Goal: Information Seeking & Learning: Find specific fact

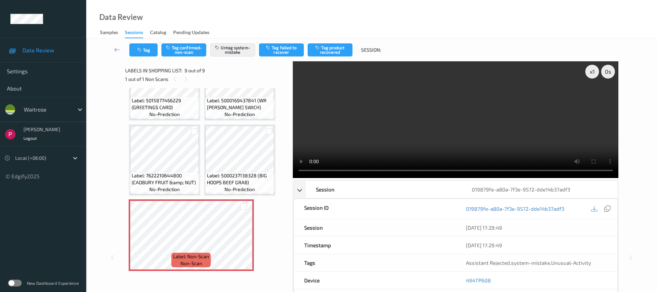
scroll to position [141, 0]
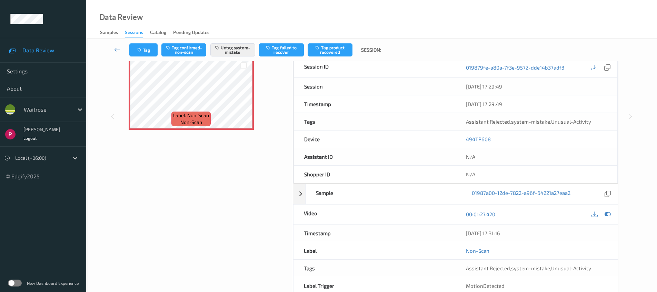
drag, startPoint x: 609, startPoint y: 213, endPoint x: 621, endPoint y: 203, distance: 15.7
click at [609, 213] on icon at bounding box center [607, 214] width 6 height 6
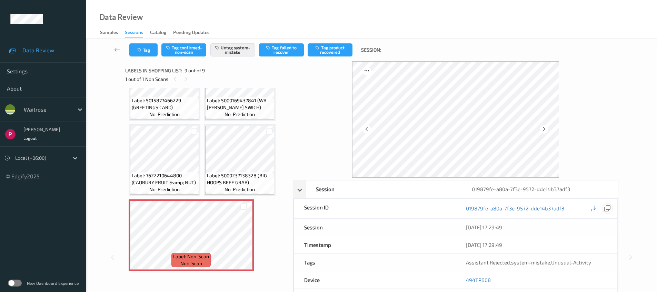
click at [608, 210] on icon at bounding box center [607, 208] width 6 height 6
click at [543, 131] on icon at bounding box center [544, 129] width 6 height 6
click at [543, 130] on icon at bounding box center [544, 129] width 6 height 6
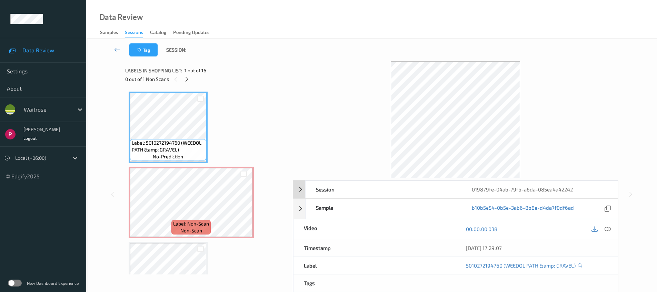
click at [572, 188] on div "019879fe-04ab-79fb-a6da-085ea4a42242" at bounding box center [539, 189] width 156 height 17
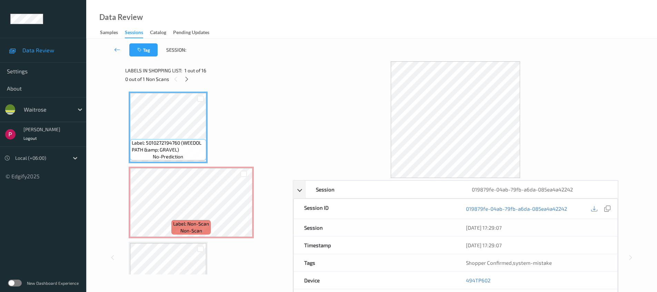
drag, startPoint x: 607, startPoint y: 208, endPoint x: 599, endPoint y: 205, distance: 8.6
click at [606, 208] on icon at bounding box center [607, 209] width 6 height 6
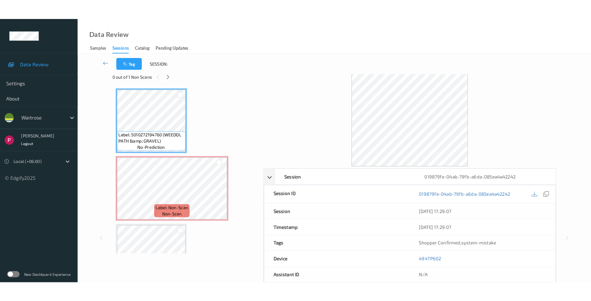
scroll to position [15, 0]
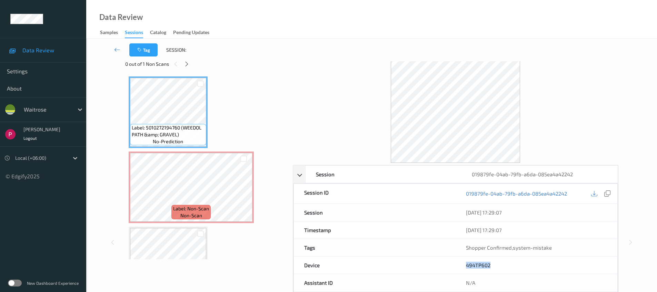
drag, startPoint x: 504, startPoint y: 263, endPoint x: 459, endPoint y: 260, distance: 44.5
click at [458, 261] on div "494TP602" at bounding box center [536, 265] width 162 height 17
copy link "494TP602"
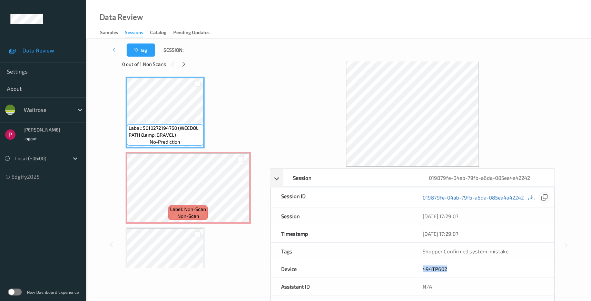
click at [543, 197] on icon at bounding box center [544, 197] width 6 height 6
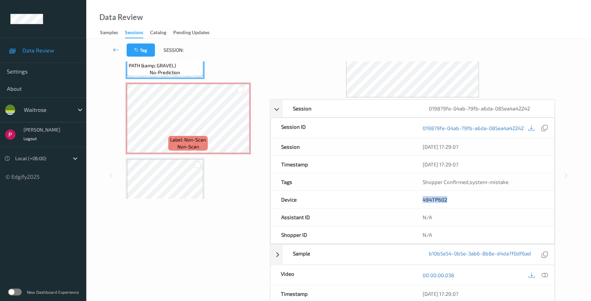
scroll to position [161, 0]
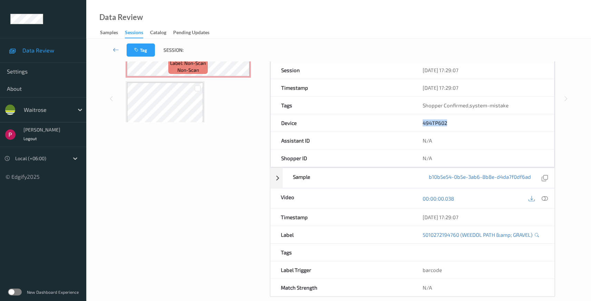
drag, startPoint x: 483, startPoint y: 219, endPoint x: 236, endPoint y: 77, distance: 285.4
click at [419, 212] on div "05/08/2025 17:29:07" at bounding box center [483, 216] width 142 height 17
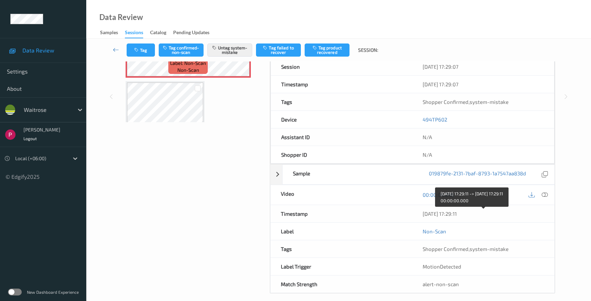
drag, startPoint x: 472, startPoint y: 213, endPoint x: 420, endPoint y: 212, distance: 51.4
click at [420, 212] on div "05/08/2025 17:29:11" at bounding box center [483, 213] width 142 height 17
copy div "05/08/2025 17:29:11"
click at [545, 197] on icon at bounding box center [544, 194] width 6 height 6
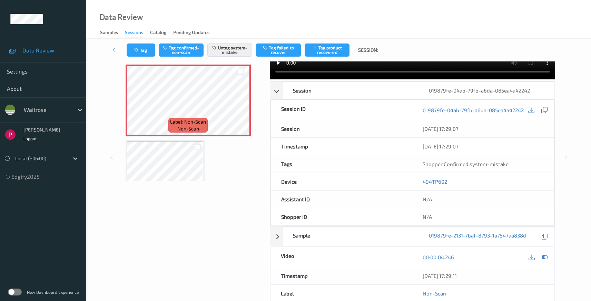
scroll to position [0, 0]
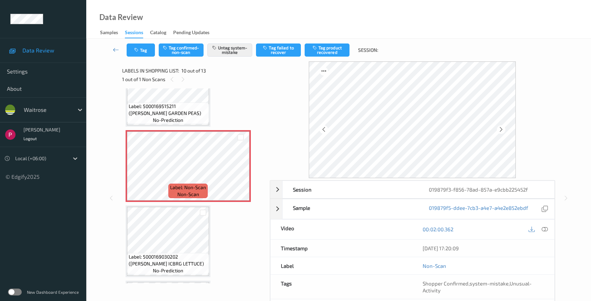
scroll to position [631, 0]
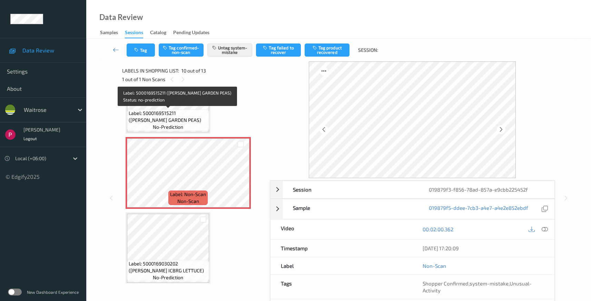
click at [185, 113] on span "Label: 5000169515211 (WR ESS GARDEN PEAS)" at bounding box center [168, 117] width 79 height 14
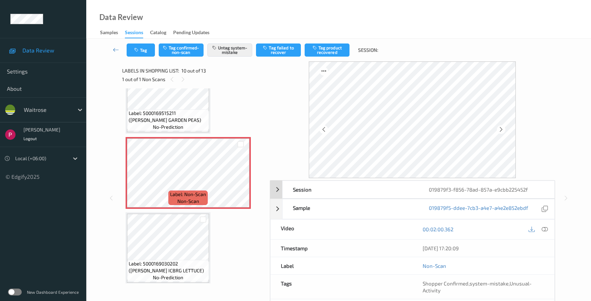
click at [524, 191] on div "019879f3-f856-78ad-857a-e9cbb225452f" at bounding box center [486, 189] width 136 height 17
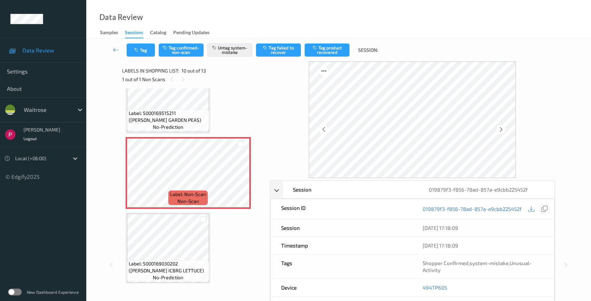
click at [543, 210] on icon at bounding box center [544, 208] width 6 height 6
drag, startPoint x: 447, startPoint y: 284, endPoint x: 424, endPoint y: 286, distance: 23.2
click at [423, 287] on div "494TP605" at bounding box center [483, 287] width 142 height 17
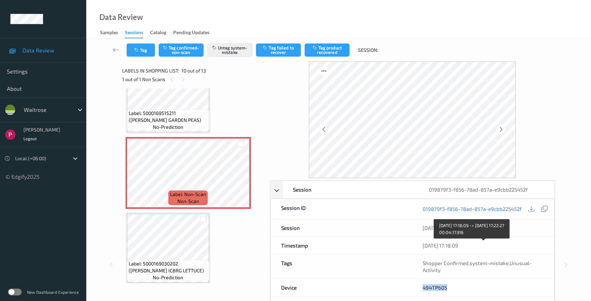
copy link "494TP605"
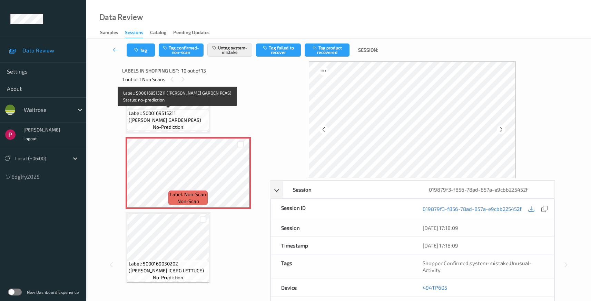
click at [189, 114] on span "Label: 5000169515211 (WR ESS GARDEN PEAS)" at bounding box center [168, 117] width 79 height 14
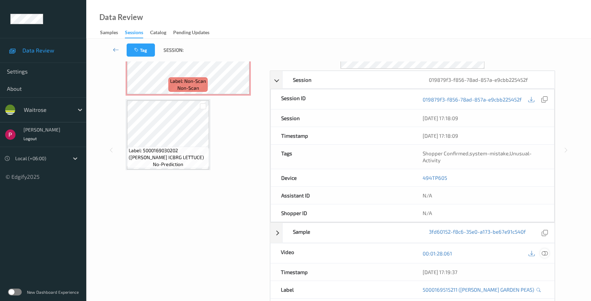
click at [546, 251] on icon at bounding box center [544, 253] width 6 height 6
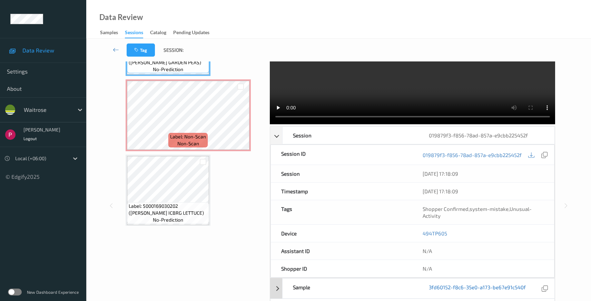
scroll to position [109, 0]
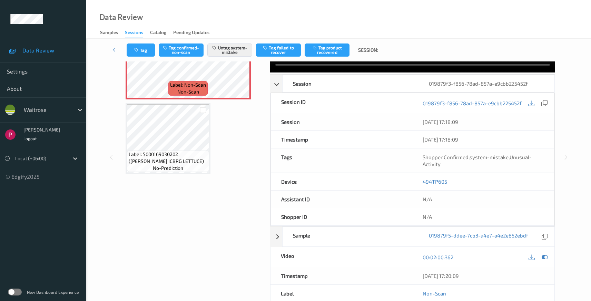
drag, startPoint x: 475, startPoint y: 208, endPoint x: 400, endPoint y: 206, distance: 75.5
click at [400, 267] on div "Timestamp 05/08/2025 17:20:09" at bounding box center [412, 276] width 285 height 18
copy div "05/08/2025 17:20:09"
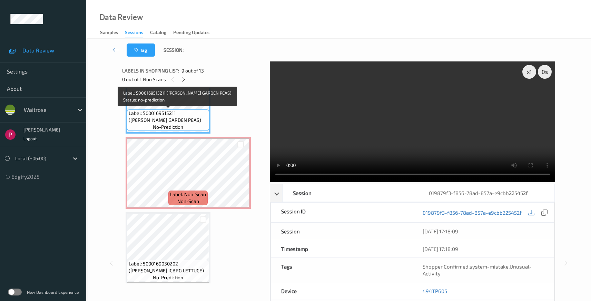
click at [178, 118] on span "Label: 5000169515211 (WR ESS GARDEN PEAS)" at bounding box center [168, 117] width 79 height 14
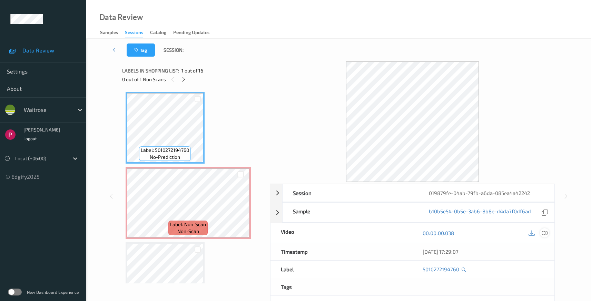
click at [547, 232] on icon at bounding box center [544, 233] width 6 height 6
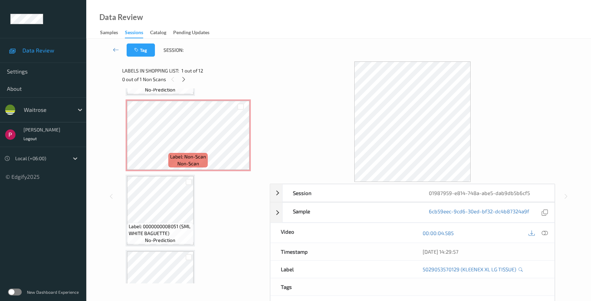
scroll to position [594, 0]
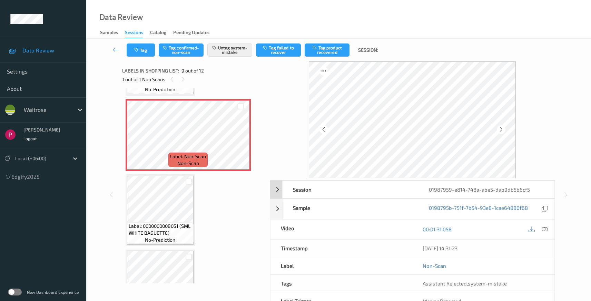
click at [529, 192] on div "01987959-e814-748a-abe5-dab9db5b6cf5" at bounding box center [486, 189] width 136 height 17
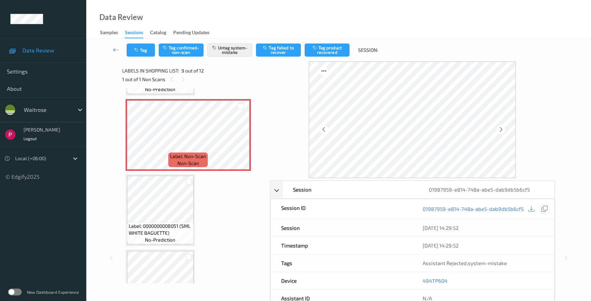
click at [547, 209] on icon at bounding box center [544, 208] width 6 height 6
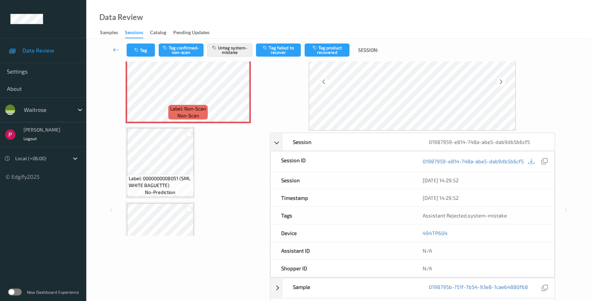
scroll to position [52, 0]
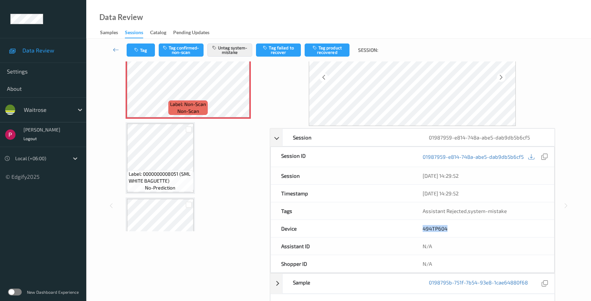
drag, startPoint x: 452, startPoint y: 231, endPoint x: 420, endPoint y: 230, distance: 31.4
click at [420, 230] on div "494TP604" at bounding box center [483, 228] width 142 height 17
copy link "494TP604"
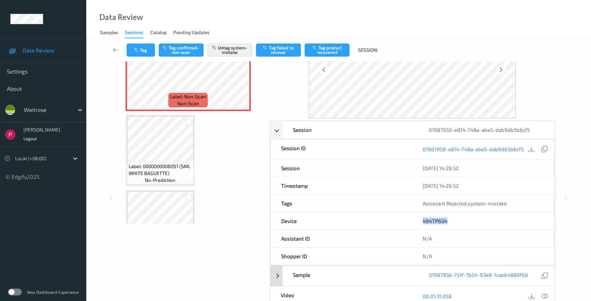
scroll to position [103, 0]
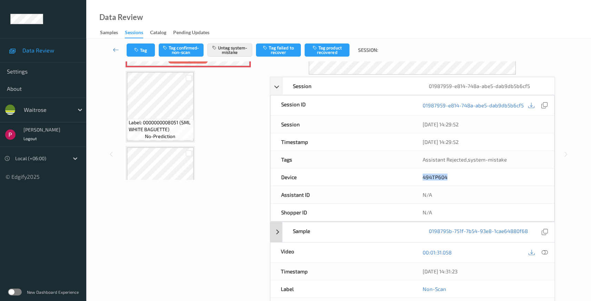
drag, startPoint x: 459, startPoint y: 269, endPoint x: 430, endPoint y: 240, distance: 41.4
click at [420, 270] on div "[DATE] 14:31:23" at bounding box center [483, 270] width 142 height 17
copy div "[DATE] 14:31:23"
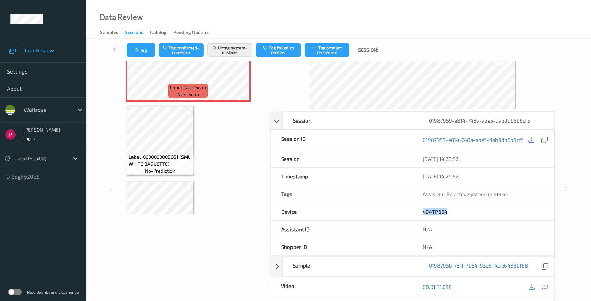
scroll to position [0, 0]
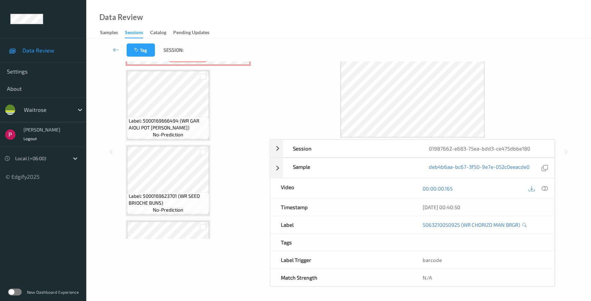
scroll to position [361, 0]
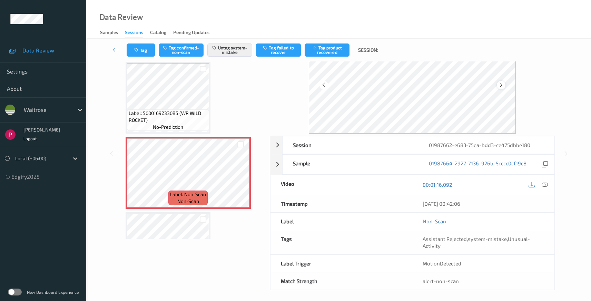
click at [498, 84] on icon at bounding box center [501, 85] width 6 height 6
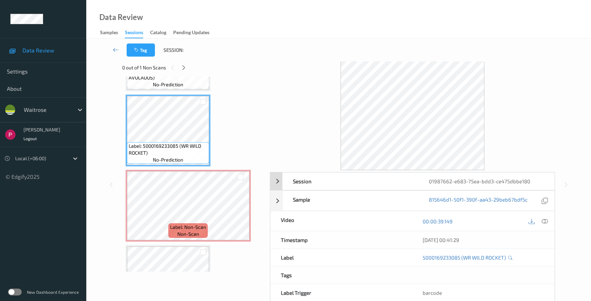
scroll to position [0, 0]
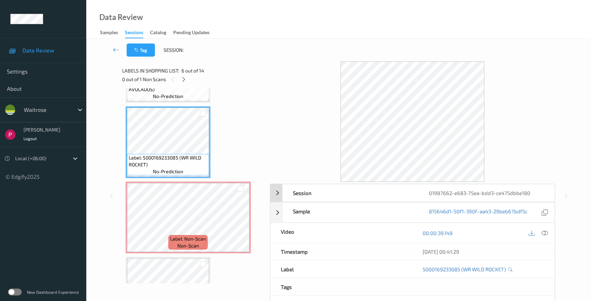
click at [517, 197] on div "01987662-e683-75ea-bdd3-ce475dbbe180" at bounding box center [486, 192] width 136 height 17
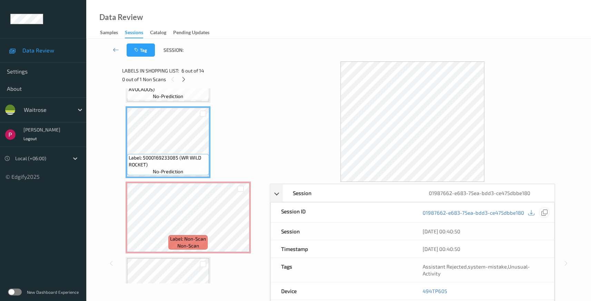
click at [543, 214] on icon at bounding box center [544, 212] width 6 height 6
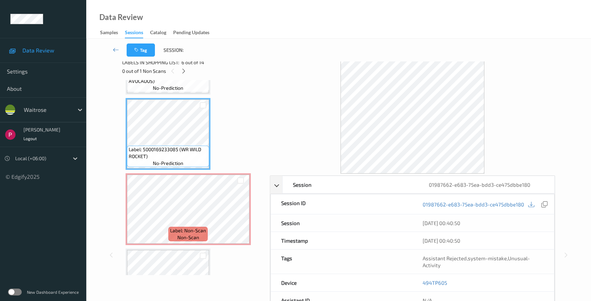
scroll to position [53, 0]
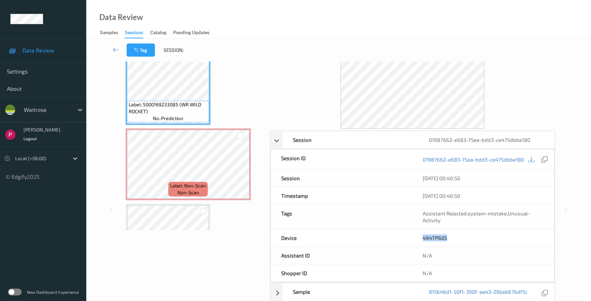
drag, startPoint x: 438, startPoint y: 237, endPoint x: 420, endPoint y: 238, distance: 18.3
click at [418, 238] on div "494TP605" at bounding box center [483, 237] width 142 height 17
copy link "494TP605"
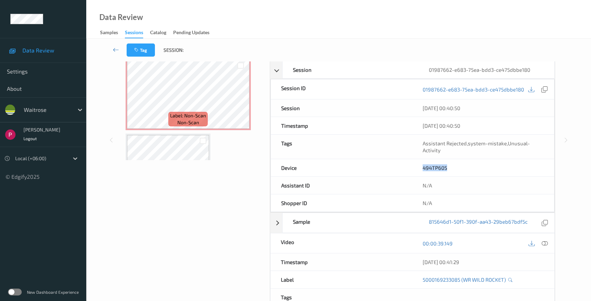
scroll to position [132, 0]
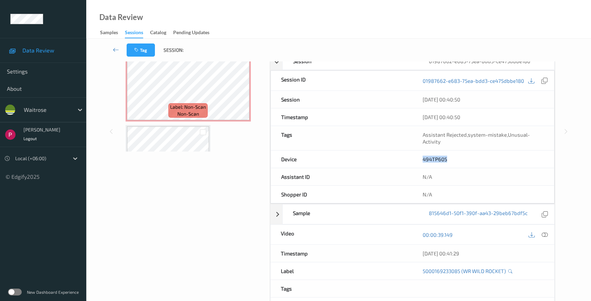
drag, startPoint x: 476, startPoint y: 253, endPoint x: 421, endPoint y: 253, distance: 54.8
click at [421, 254] on div "05/08/2025 00:41:29" at bounding box center [483, 252] width 142 height 17
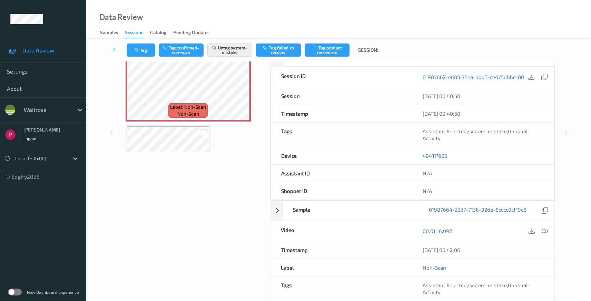
drag, startPoint x: 431, startPoint y: 248, endPoint x: 418, endPoint y: 250, distance: 12.5
click at [419, 250] on div "05/08/2025 00:42:06" at bounding box center [483, 249] width 142 height 17
copy div "05/08/2025 00:42:06"
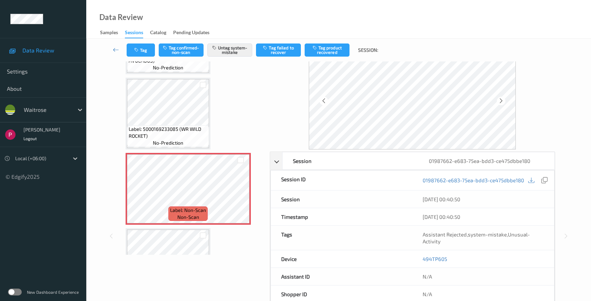
scroll to position [63, 0]
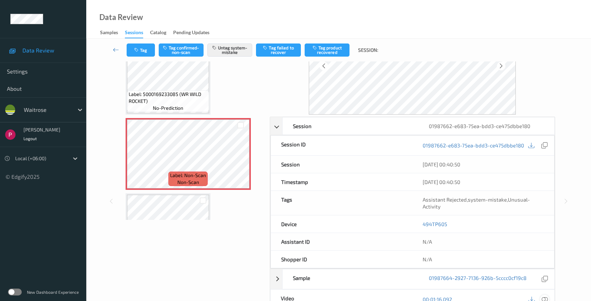
click at [544, 298] on icon at bounding box center [544, 299] width 6 height 6
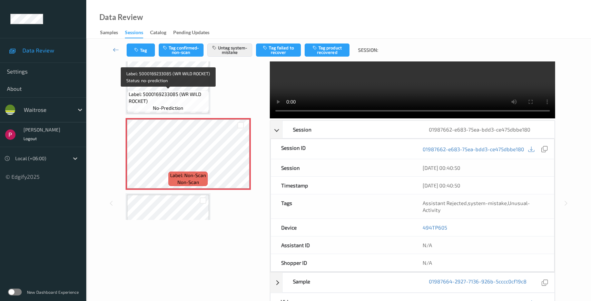
click at [176, 94] on span "Label: 5000169233085 (WR WILD ROCKET)" at bounding box center [168, 98] width 79 height 14
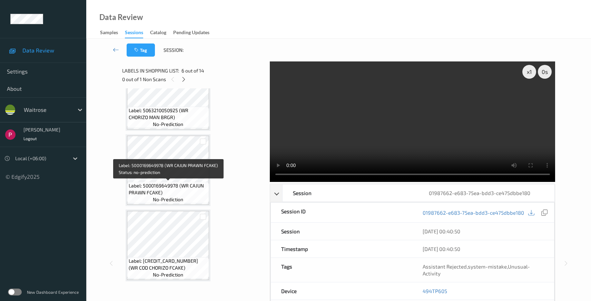
scroll to position [176, 0]
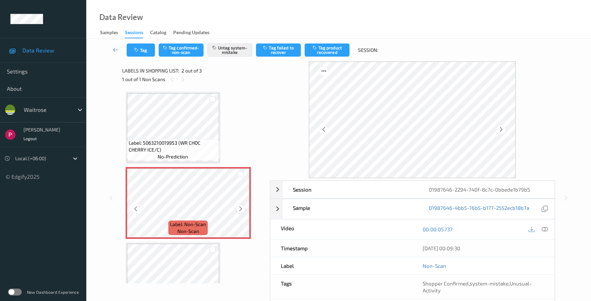
click at [242, 209] on icon at bounding box center [241, 208] width 6 height 6
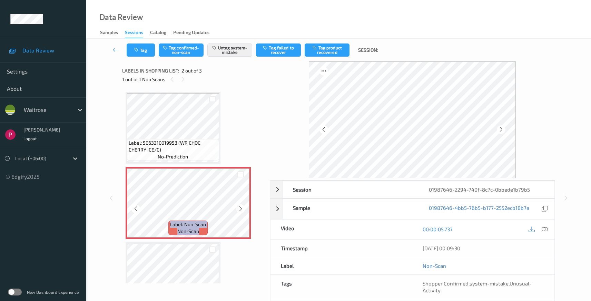
click at [242, 209] on icon at bounding box center [241, 208] width 6 height 6
click at [242, 210] on icon at bounding box center [241, 208] width 6 height 6
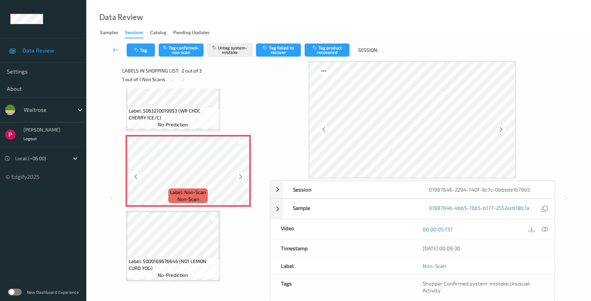
scroll to position [34, 0]
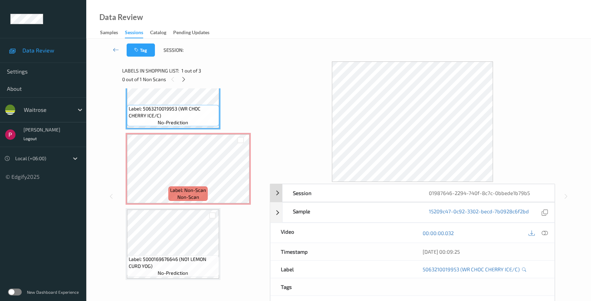
click at [543, 197] on div "01987646-2294-740f-8c7c-0bbede1b79b5" at bounding box center [486, 192] width 136 height 17
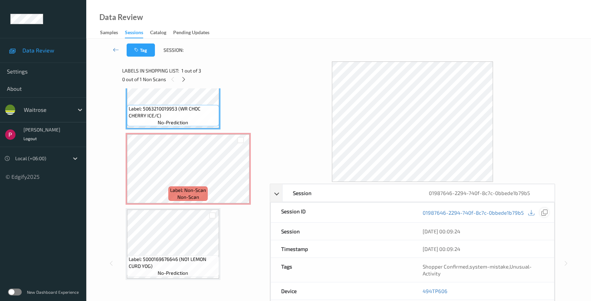
click at [545, 212] on icon at bounding box center [544, 212] width 6 height 6
click at [542, 213] on icon at bounding box center [544, 212] width 6 height 6
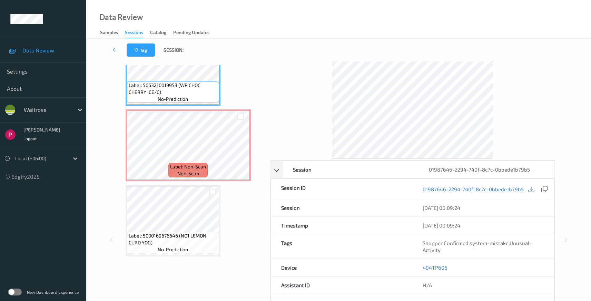
scroll to position [67, 0]
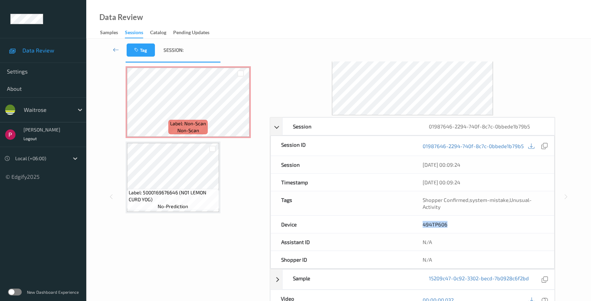
drag, startPoint x: 450, startPoint y: 224, endPoint x: 423, endPoint y: 220, distance: 26.9
click at [422, 222] on div "494TP606" at bounding box center [483, 223] width 142 height 17
copy link "494TP606"
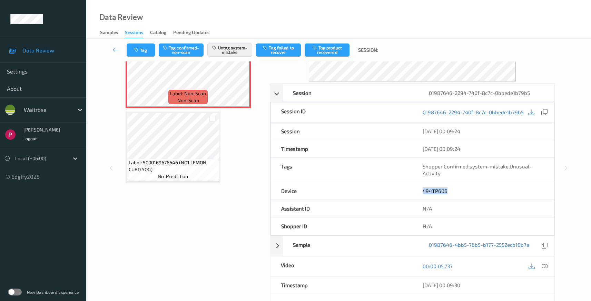
scroll to position [181, 0]
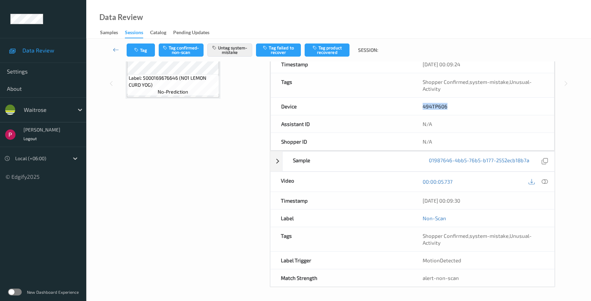
drag, startPoint x: 483, startPoint y: 200, endPoint x: 423, endPoint y: 200, distance: 60.0
click at [422, 201] on div "05/08/2025 00:09:30" at bounding box center [483, 200] width 142 height 17
copy div "05/08/2025 00:09:30"
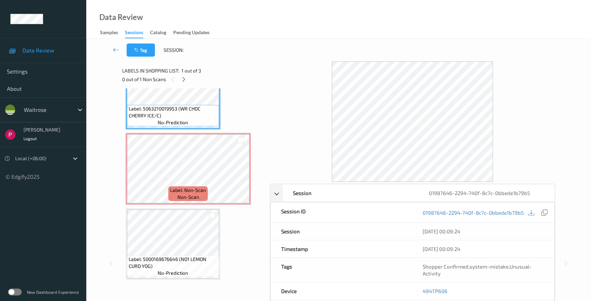
scroll to position [70, 0]
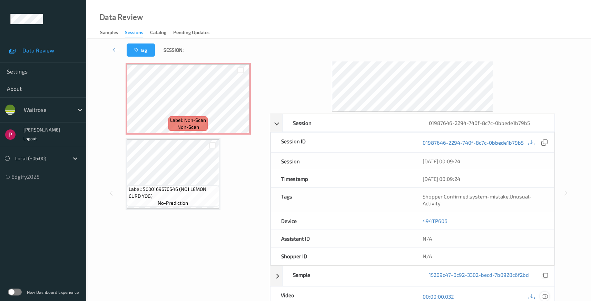
click at [546, 295] on icon at bounding box center [544, 296] width 6 height 6
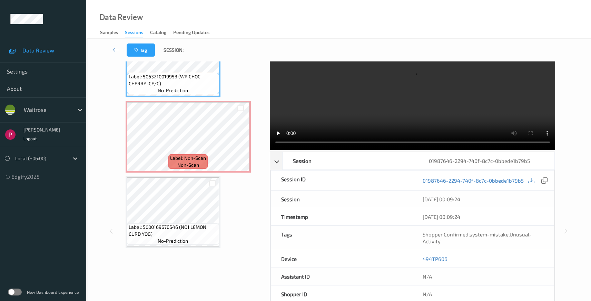
scroll to position [0, 0]
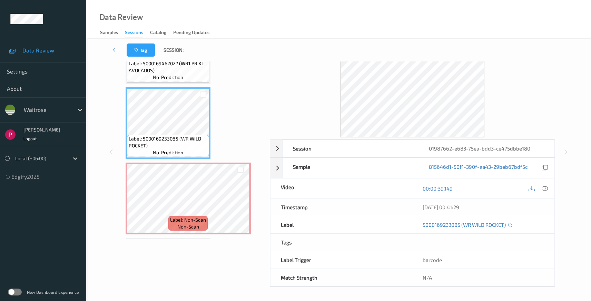
scroll to position [44, 0]
click at [544, 188] on icon at bounding box center [544, 188] width 6 height 6
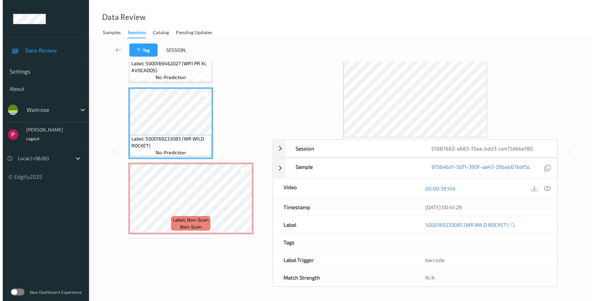
scroll to position [0, 0]
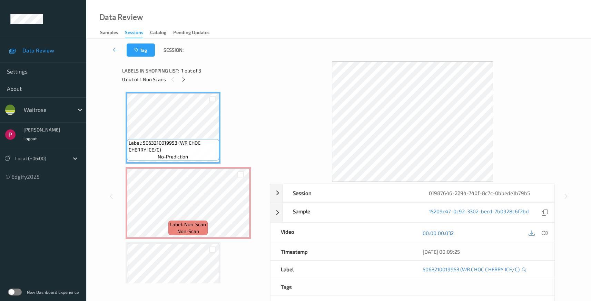
click at [546, 232] on icon at bounding box center [544, 233] width 6 height 6
